Goal: Obtain resource: Download file/media

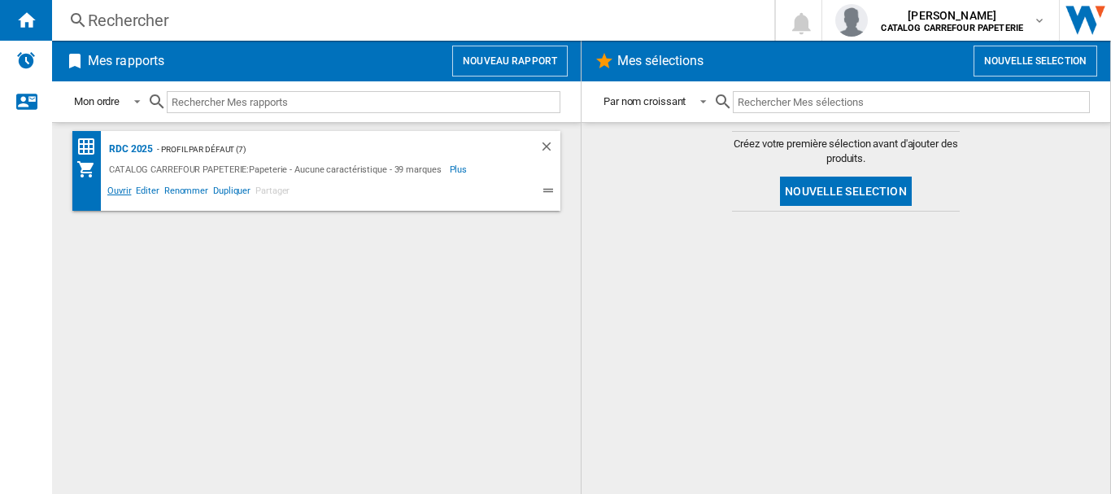
click at [116, 192] on span "Ouvrir" at bounding box center [119, 193] width 28 height 20
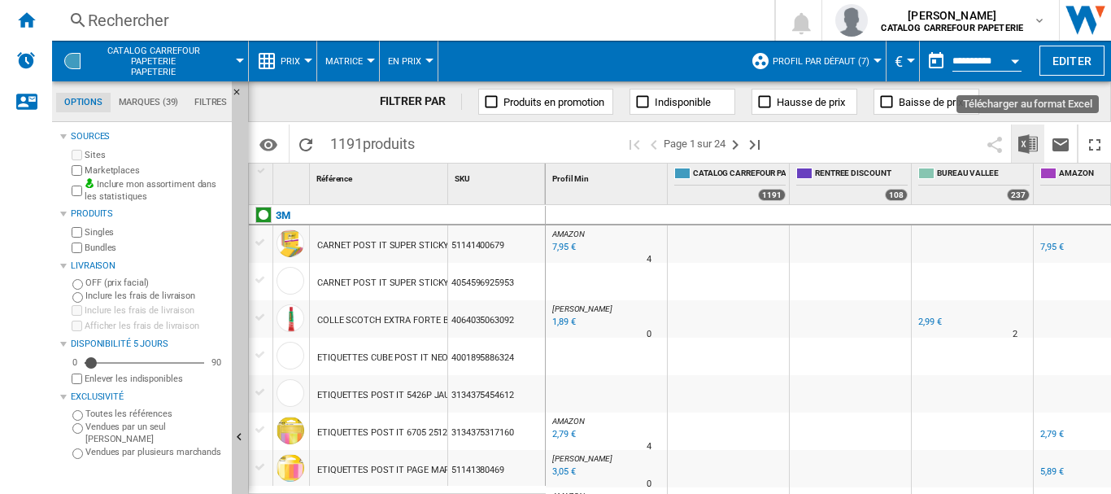
click at [1026, 144] on img "Télécharger au format Excel" at bounding box center [1028, 144] width 20 height 20
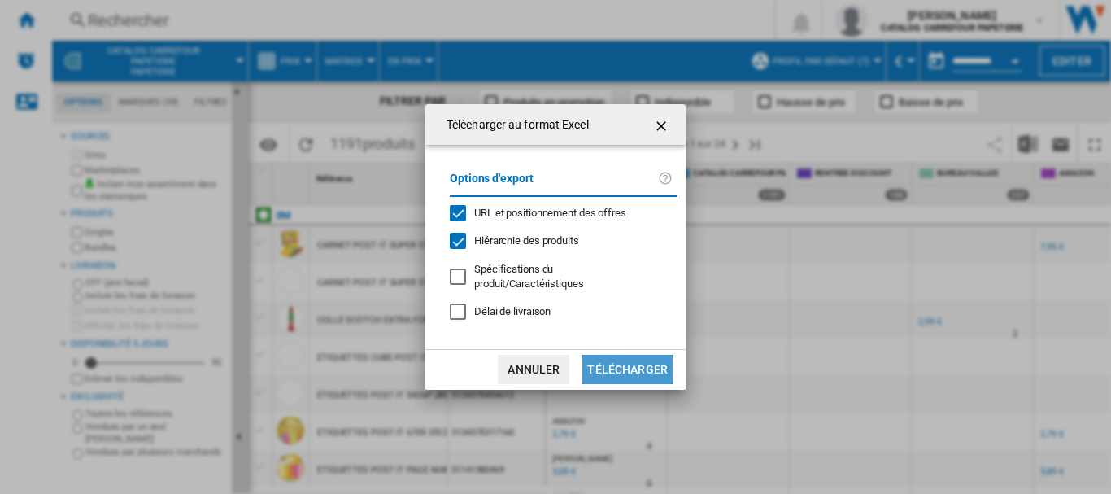
click at [629, 366] on button "Télécharger" at bounding box center [627, 369] width 90 height 29
